Goal: Use online tool/utility: Utilize a website feature to perform a specific function

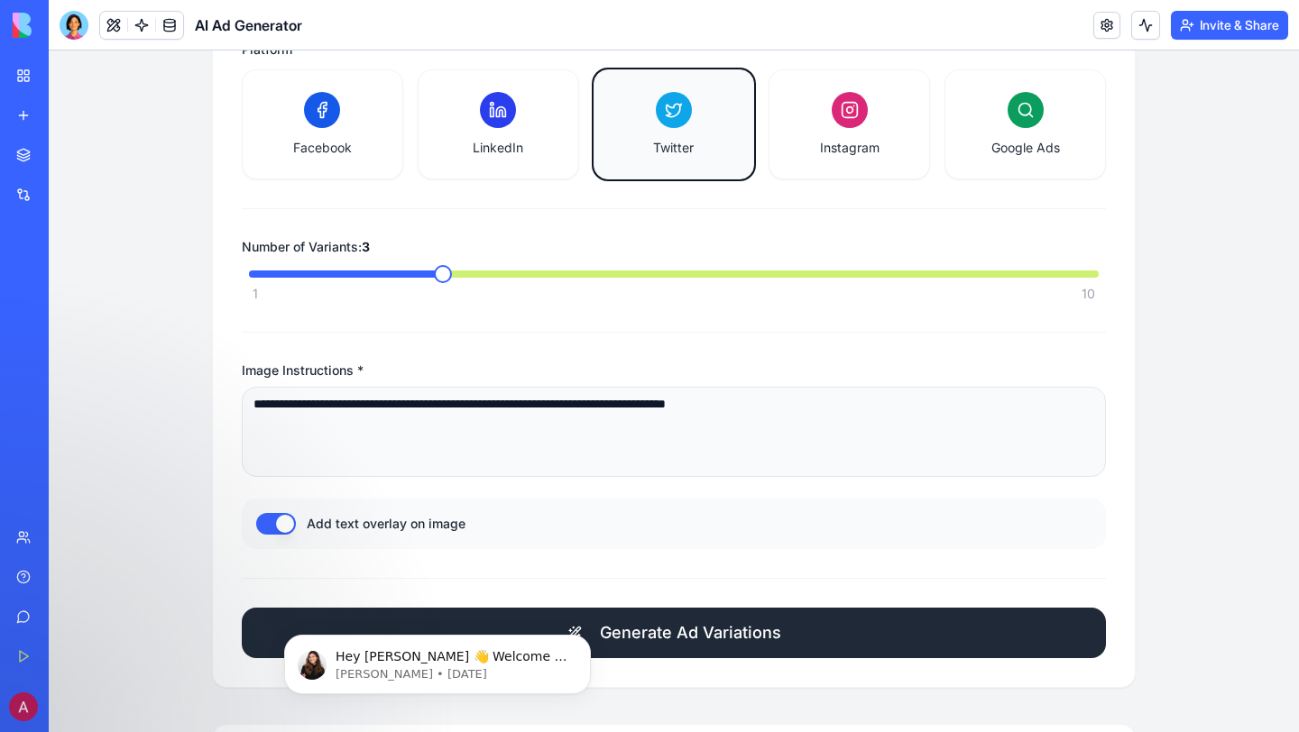
scroll to position [599, 0]
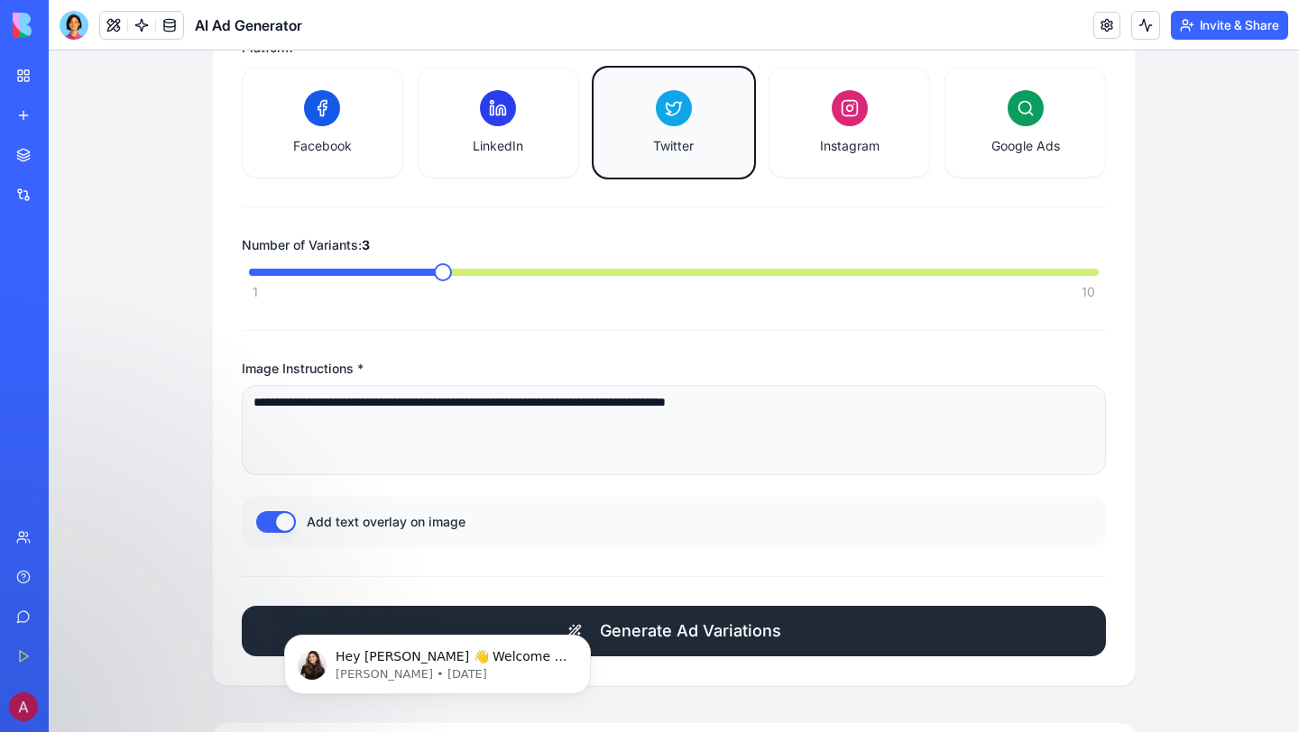
click at [693, 638] on span "Generate Ad Variations" at bounding box center [690, 631] width 181 height 25
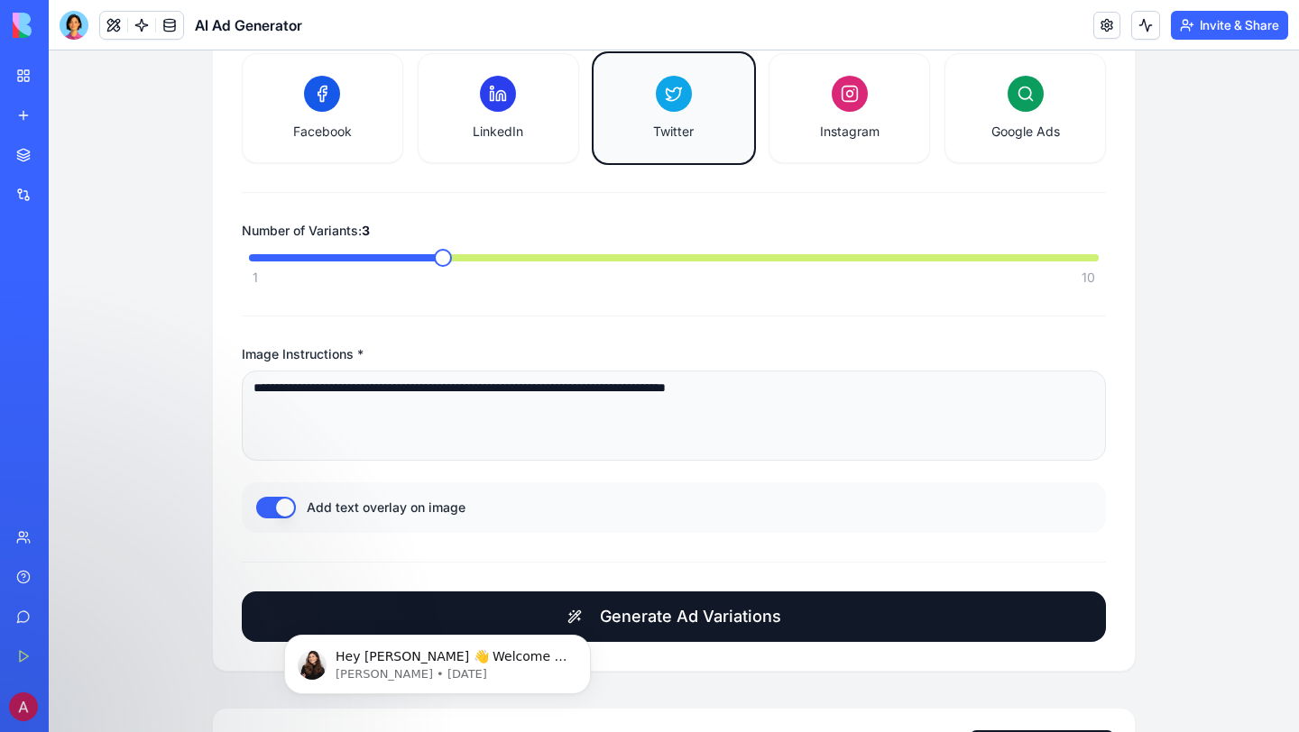
scroll to position [615, 0]
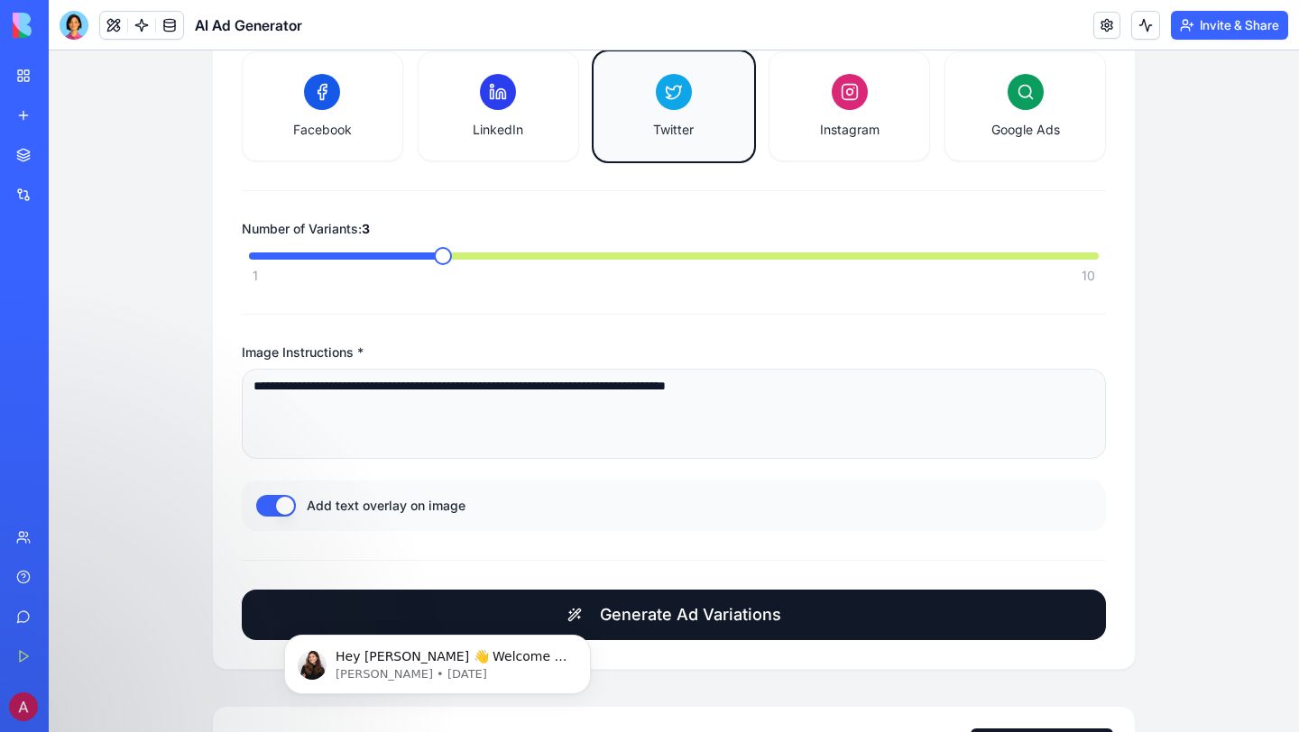
click at [613, 619] on html "Hey [PERSON_NAME] 👋 Welcome to Blocks 🙌 I'm here if you have any questions! [PE…" at bounding box center [437, 660] width 361 height 126
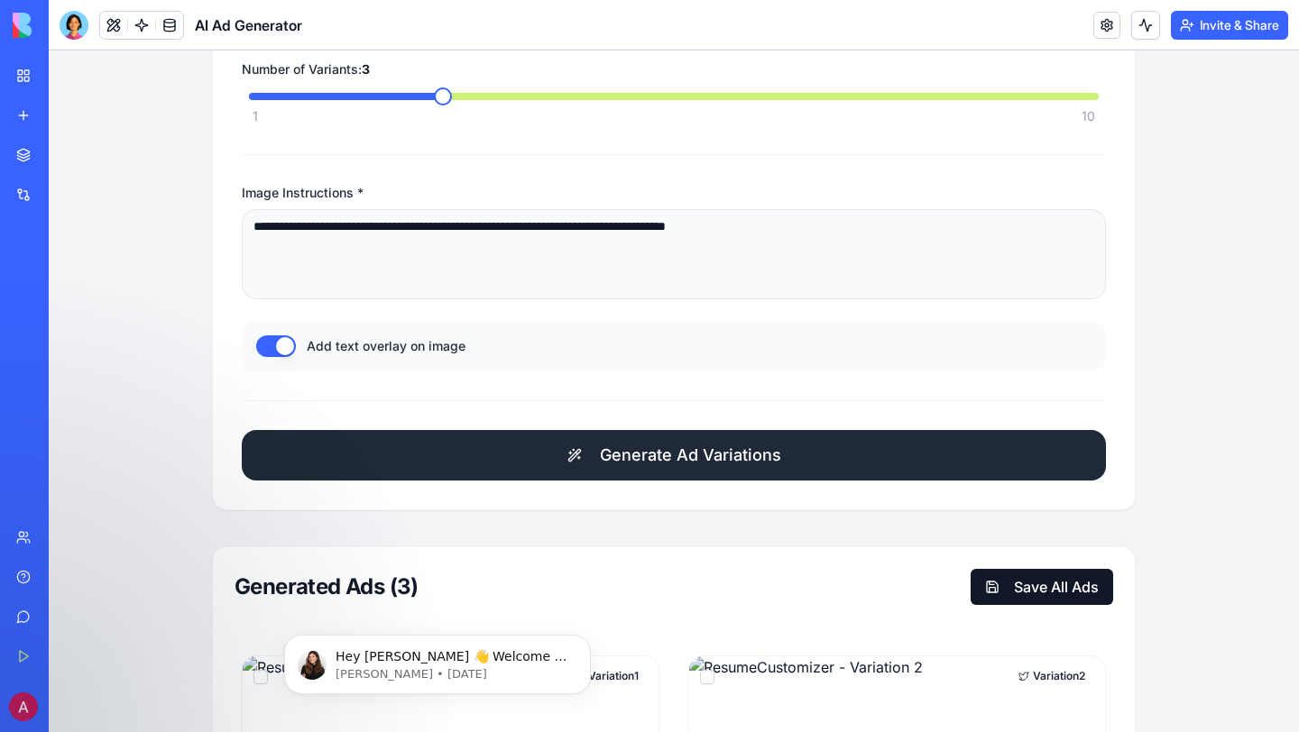
scroll to position [777, 0]
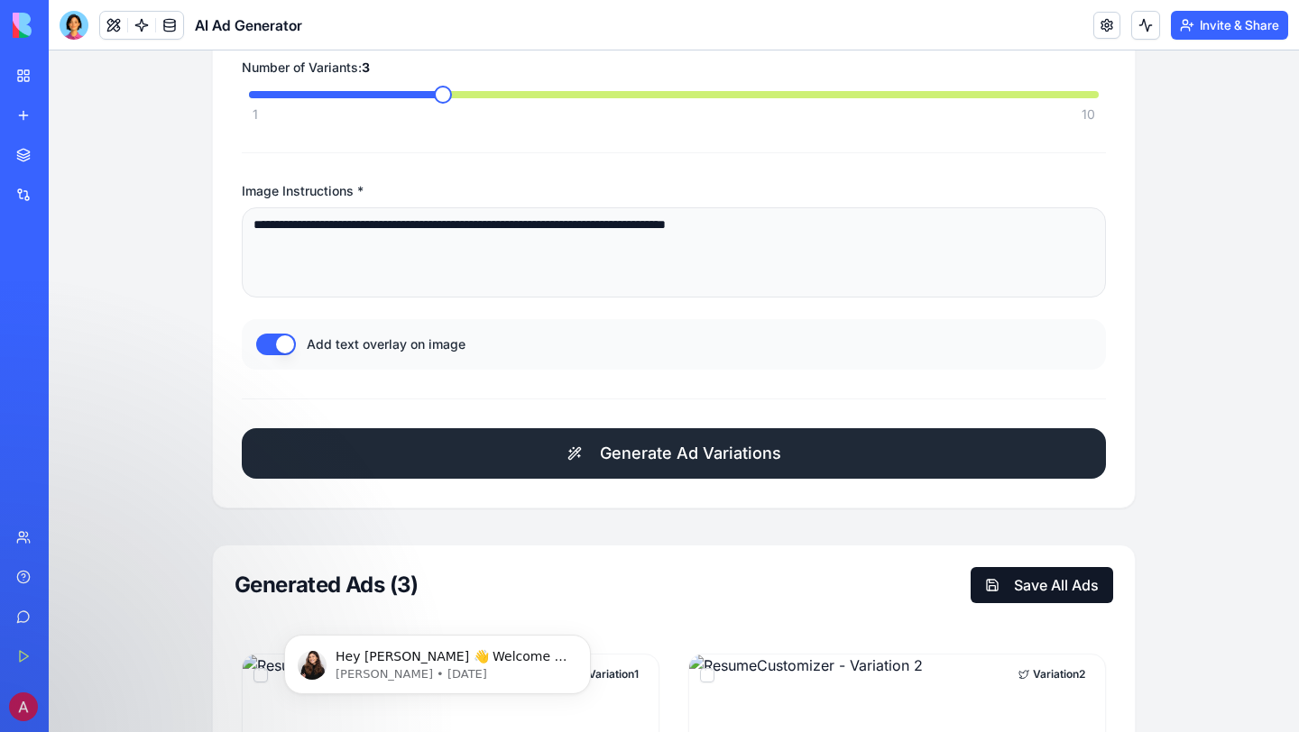
click at [683, 461] on span "Generate Ad Variations" at bounding box center [690, 453] width 181 height 25
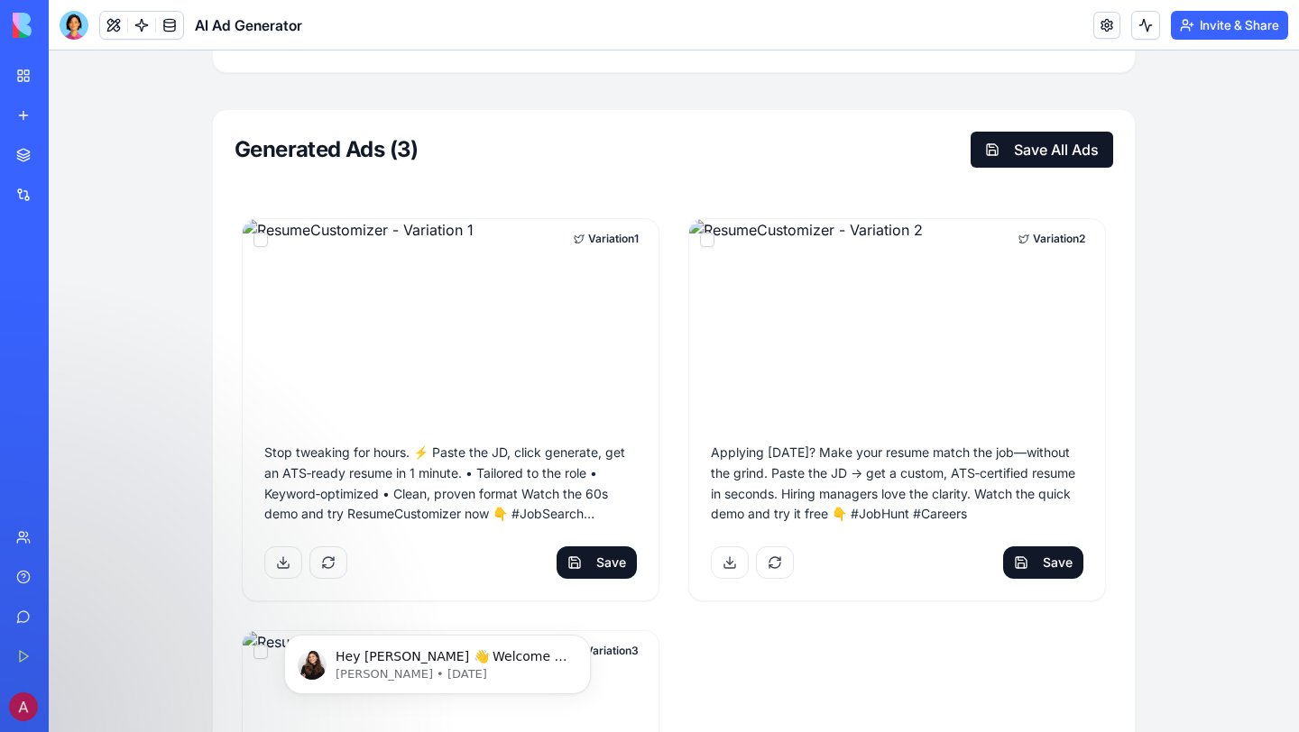
scroll to position [1223, 0]
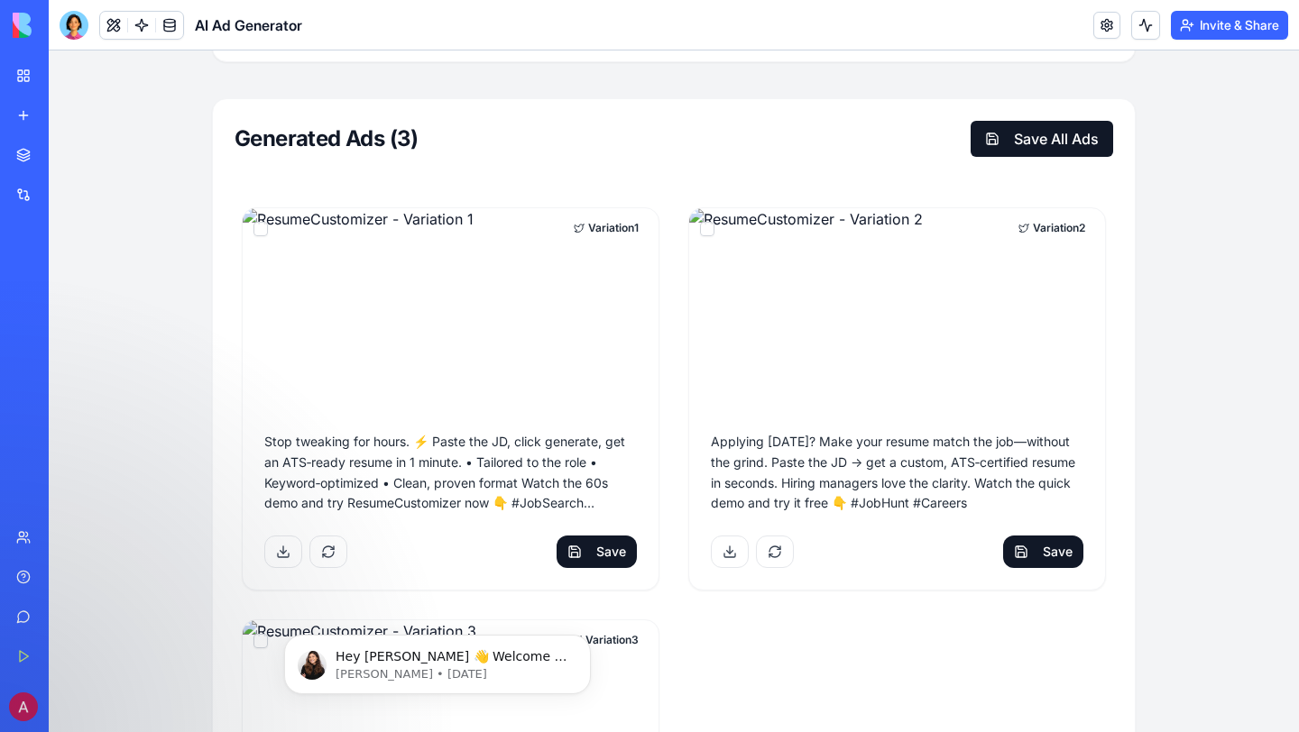
click at [474, 297] on img at bounding box center [451, 309] width 416 height 202
click at [380, 355] on img at bounding box center [451, 309] width 416 height 202
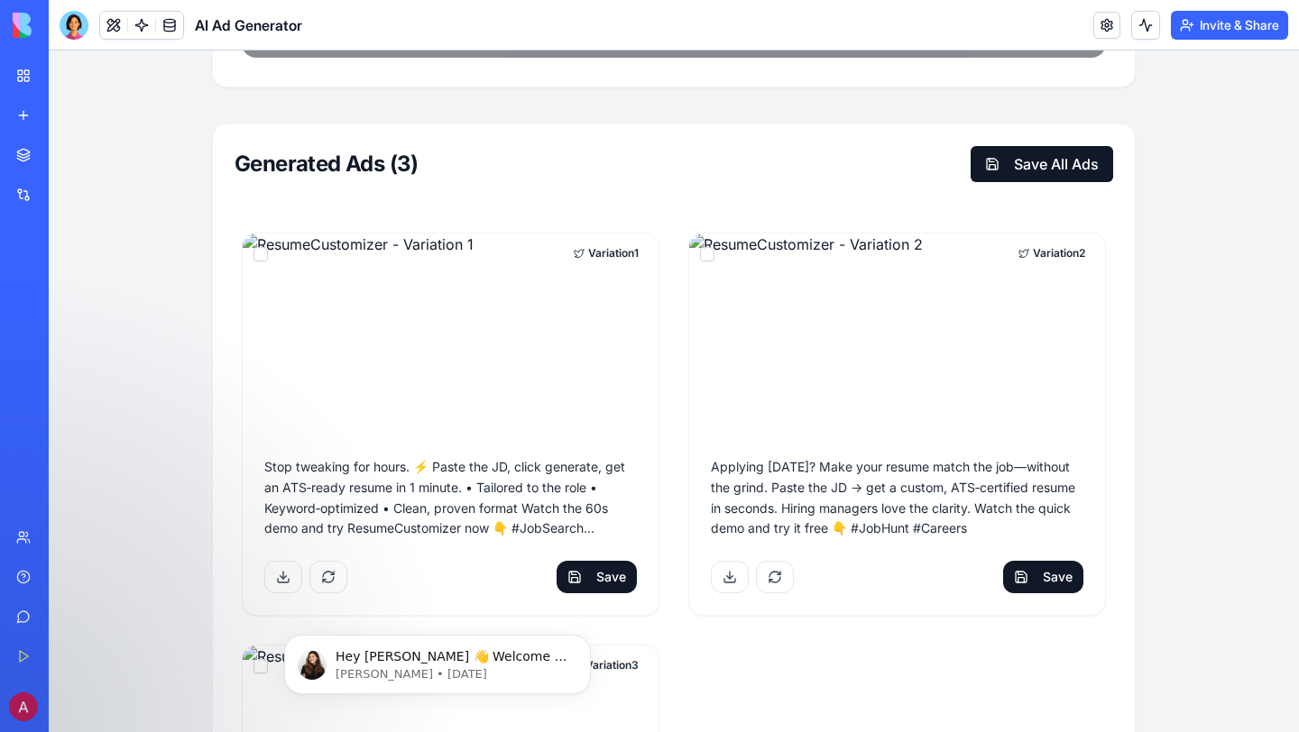
scroll to position [1200, 0]
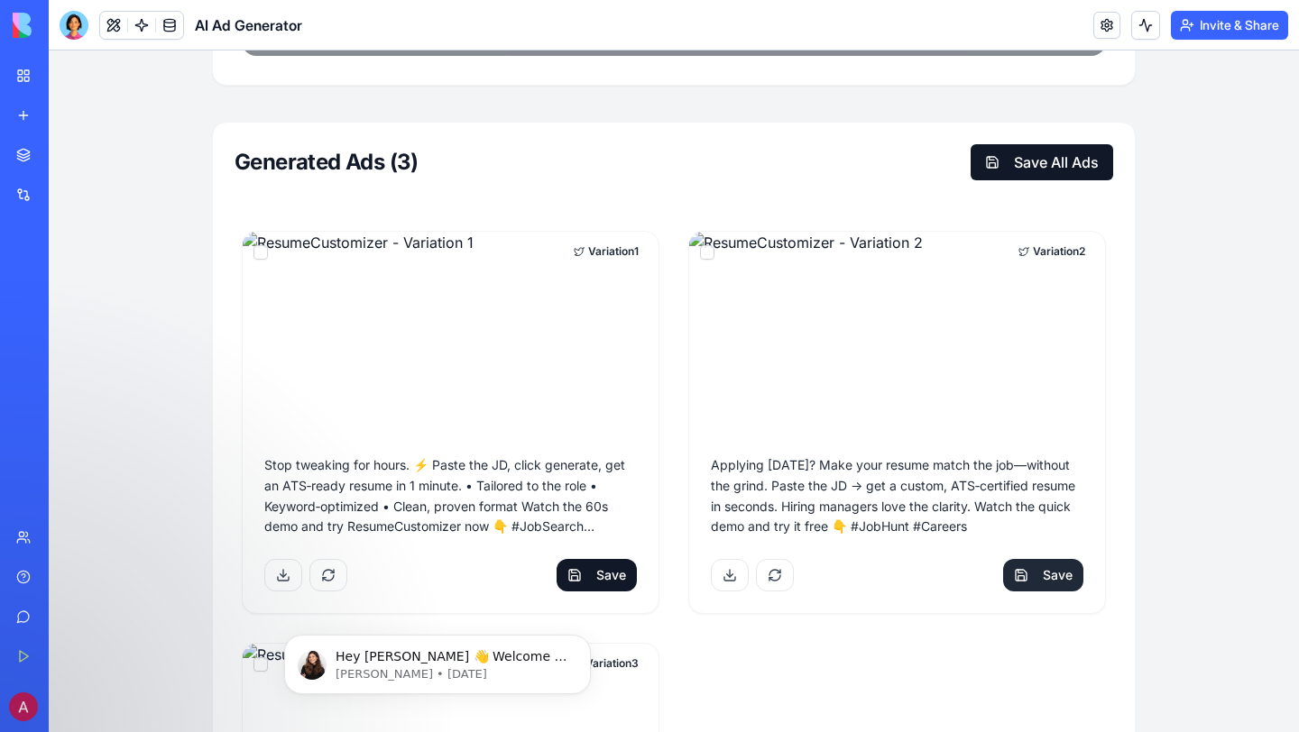
click at [1056, 577] on button "Save" at bounding box center [1043, 575] width 80 height 32
click at [767, 506] on p "Applying [DATE]? Make your resume match the job—without the grind. Paste the JD…" at bounding box center [897, 496] width 373 height 82
click at [740, 586] on button at bounding box center [730, 575] width 38 height 32
click at [850, 472] on p "Applying [DATE]? Make your resume match the job—without the grind. Paste the JD…" at bounding box center [897, 496] width 373 height 82
click at [779, 587] on button at bounding box center [775, 575] width 38 height 32
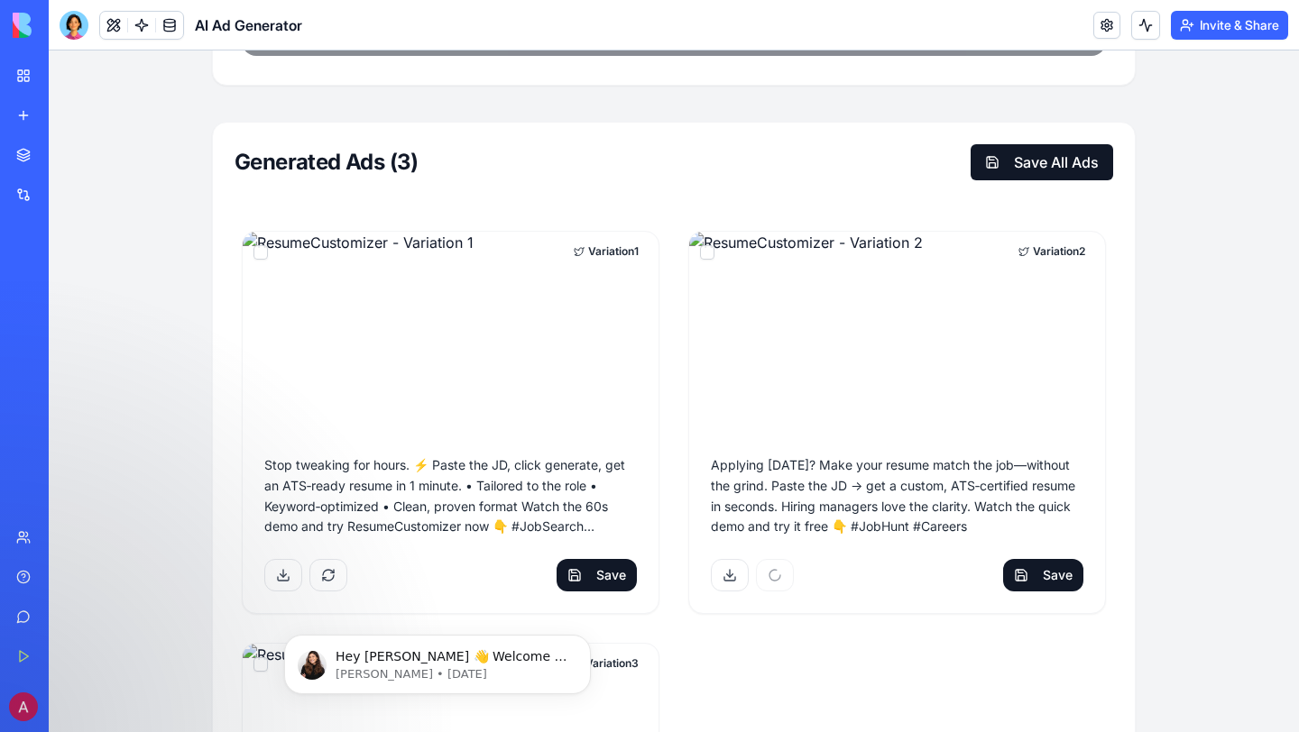
scroll to position [1193, 0]
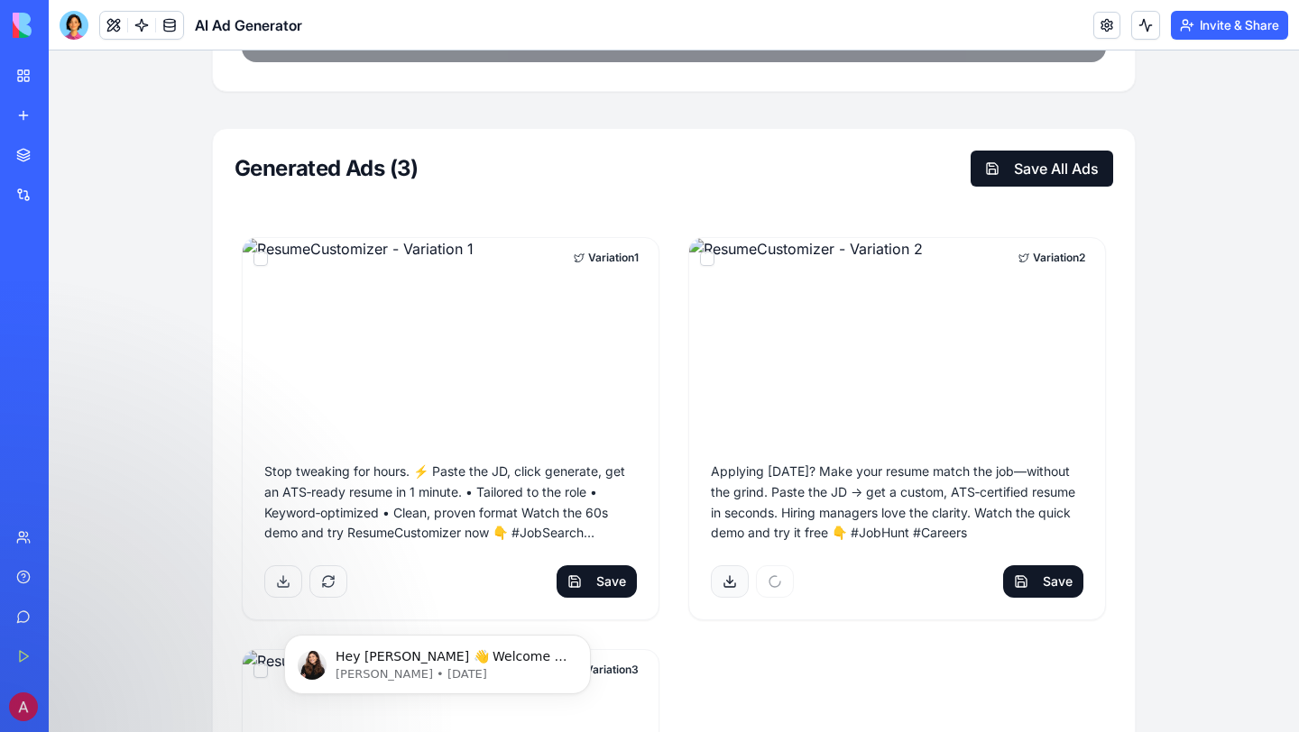
click at [723, 577] on button at bounding box center [730, 582] width 38 height 32
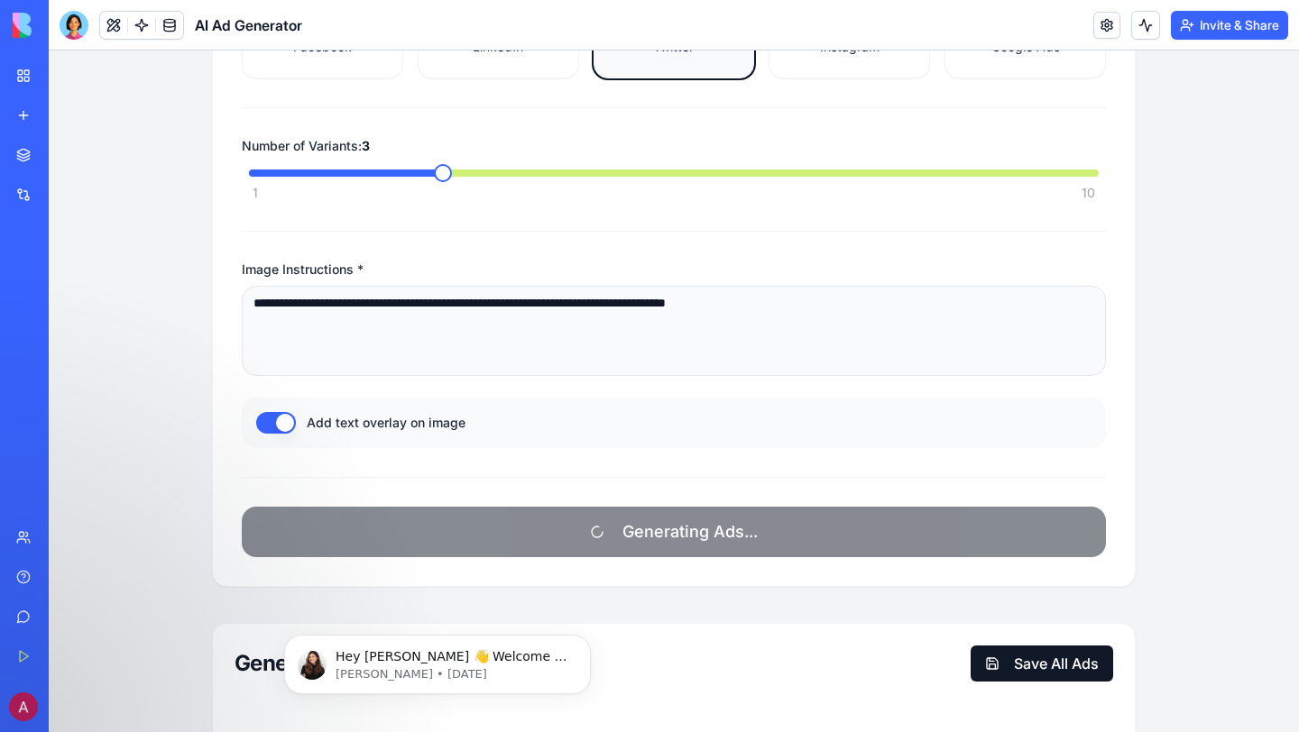
scroll to position [744, 0]
